Goal: Information Seeking & Learning: Learn about a topic

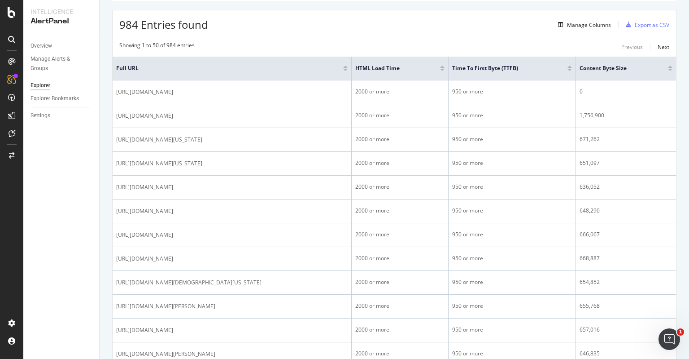
scroll to position [145, 0]
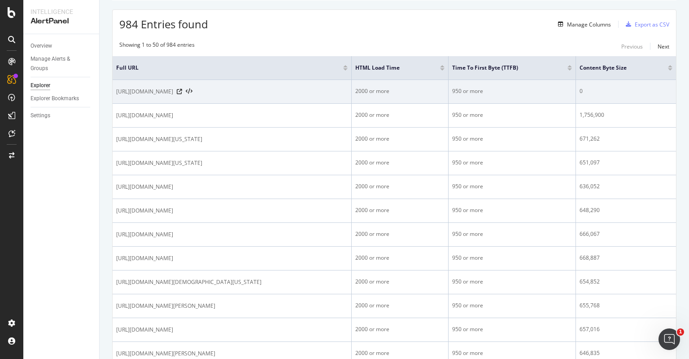
click at [193, 90] on div at bounding box center [185, 91] width 16 height 6
click at [182, 91] on icon at bounding box center [179, 91] width 5 height 5
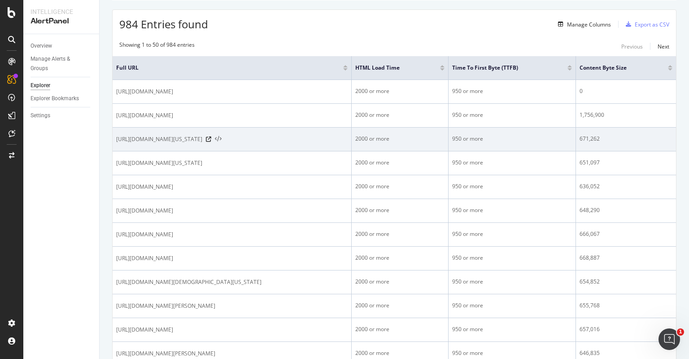
click at [222, 142] on icon at bounding box center [218, 139] width 7 height 6
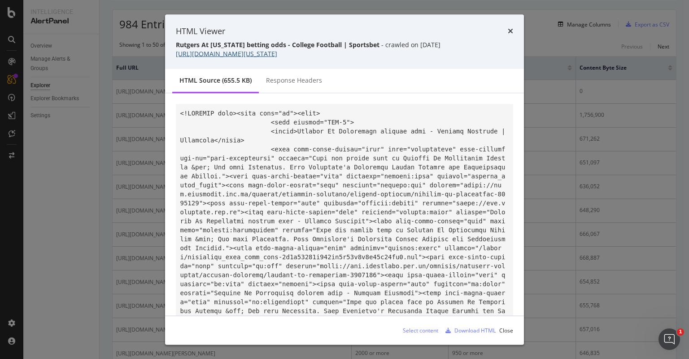
click at [277, 57] on link "[URL][DOMAIN_NAME][US_STATE]" at bounding box center [226, 53] width 101 height 9
click at [514, 35] on div "HTML Viewer Rutgers At Washington betting odds - College Football | Sportsbet -…" at bounding box center [344, 41] width 359 height 55
click at [507, 28] on div "HTML Viewer" at bounding box center [345, 31] width 338 height 12
click at [508, 31] on icon "times" at bounding box center [510, 30] width 5 height 7
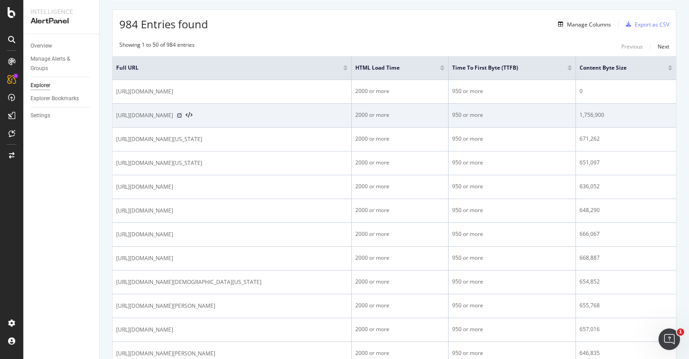
click at [182, 116] on icon at bounding box center [179, 115] width 5 height 5
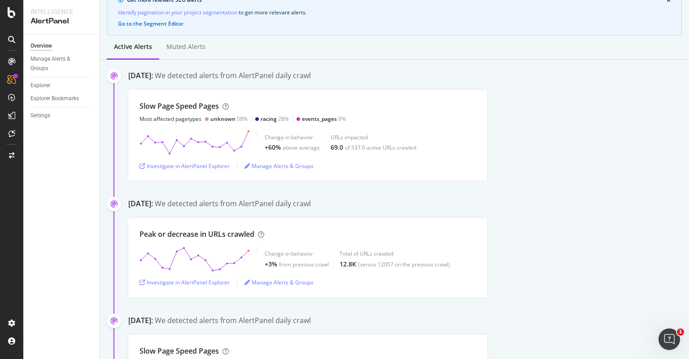
scroll to position [86, 0]
click at [525, 144] on div "Slow Page Speed Pages Most affected pagetypes unknown 58% racing 28% events_pag…" at bounding box center [408, 135] width 561 height 91
